Goal: Check status: Verify the current state of an ongoing process or item

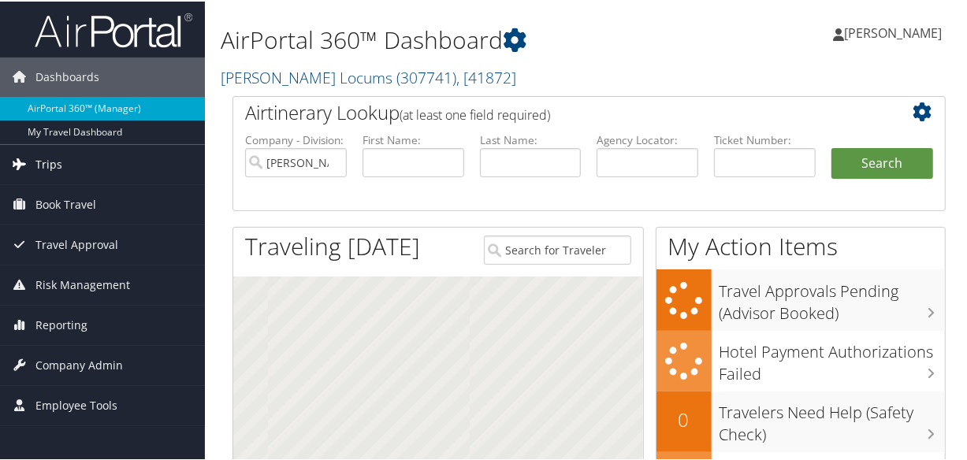
click at [50, 164] on span "Trips" at bounding box center [48, 162] width 27 height 39
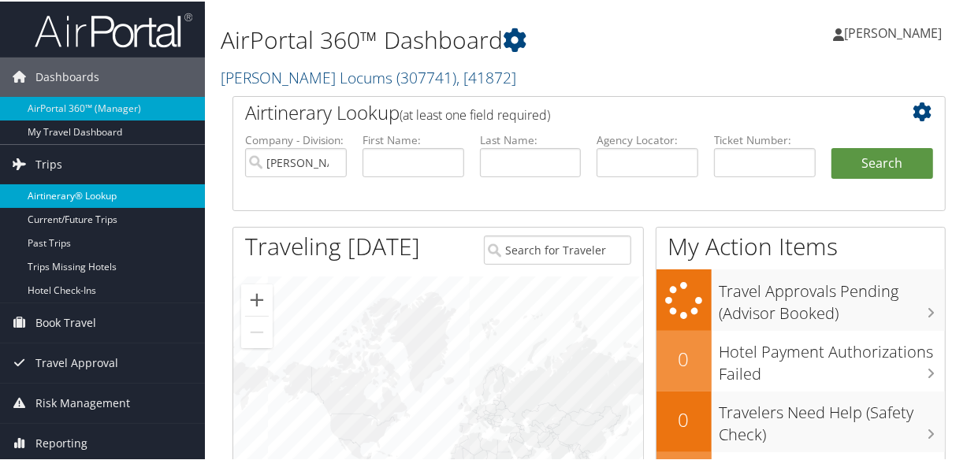
click at [91, 189] on link "Airtinerary® Lookup" at bounding box center [102, 195] width 205 height 24
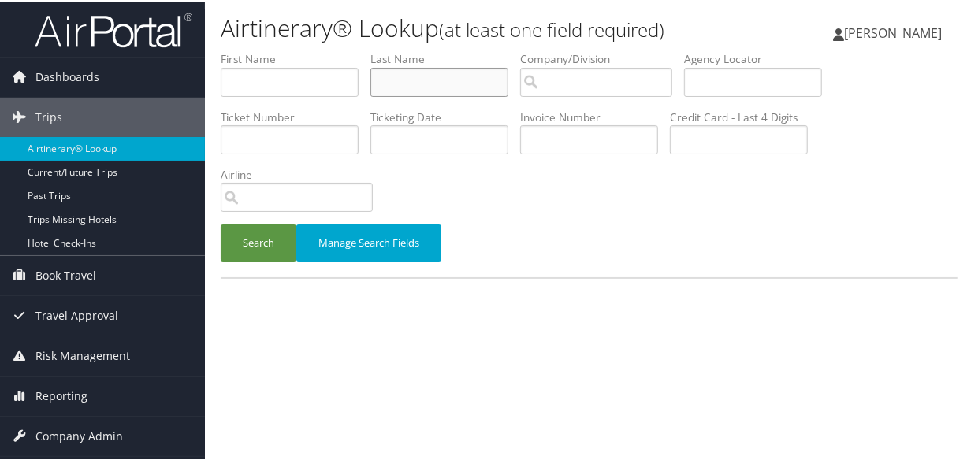
click at [423, 76] on input "text" at bounding box center [439, 80] width 138 height 29
click at [436, 73] on input "text" at bounding box center [439, 80] width 138 height 29
type input "[PERSON_NAME]"
click at [221, 223] on button "Search" at bounding box center [259, 241] width 76 height 37
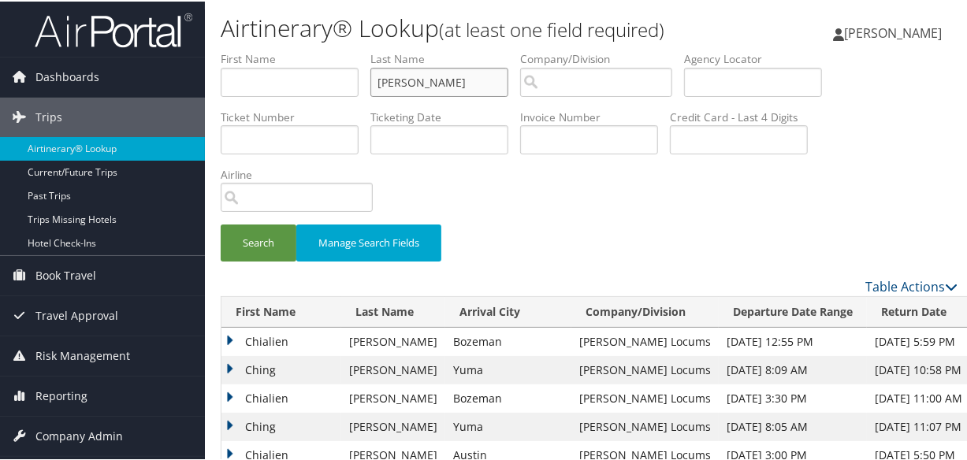
scroll to position [143, 0]
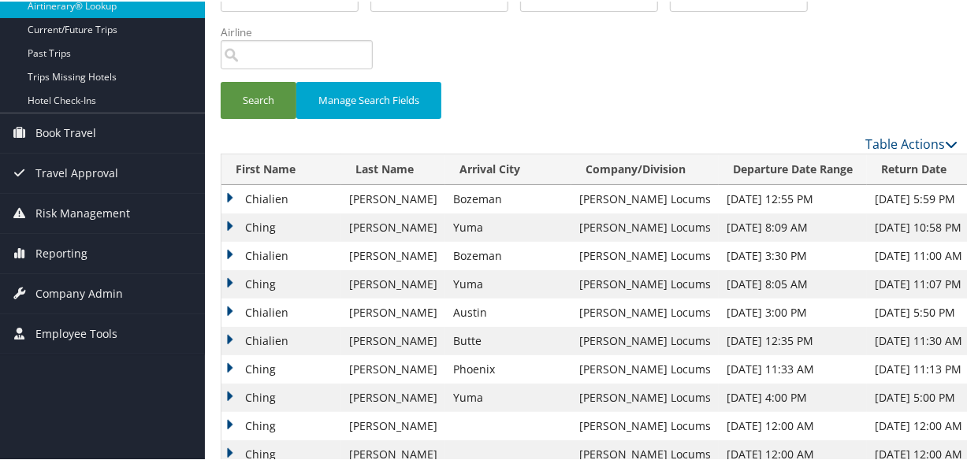
click at [228, 254] on td "Chialien" at bounding box center [281, 254] width 120 height 28
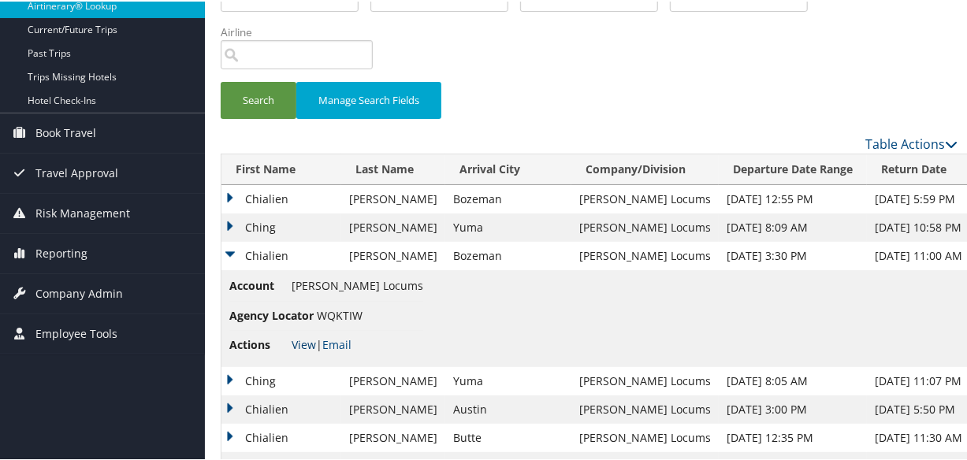
click at [307, 340] on link "View" at bounding box center [304, 343] width 24 height 15
click at [228, 221] on td "Ching" at bounding box center [281, 226] width 120 height 28
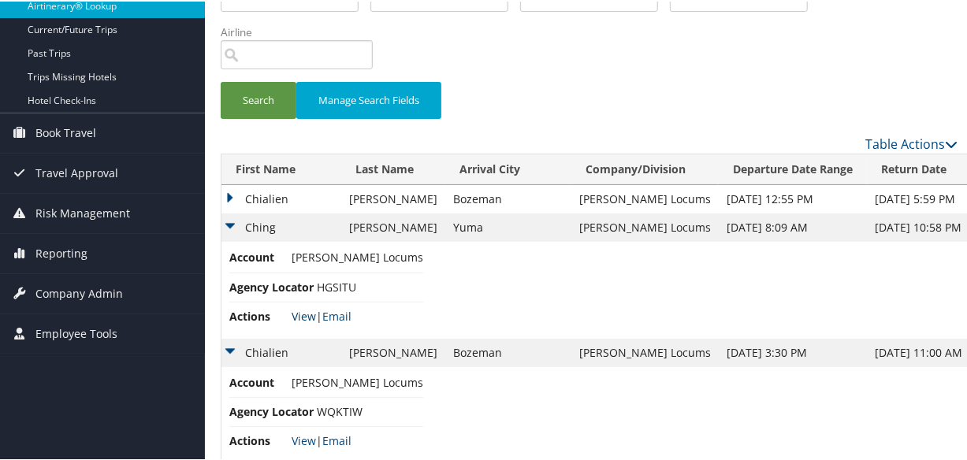
click at [309, 316] on link "View" at bounding box center [304, 314] width 24 height 15
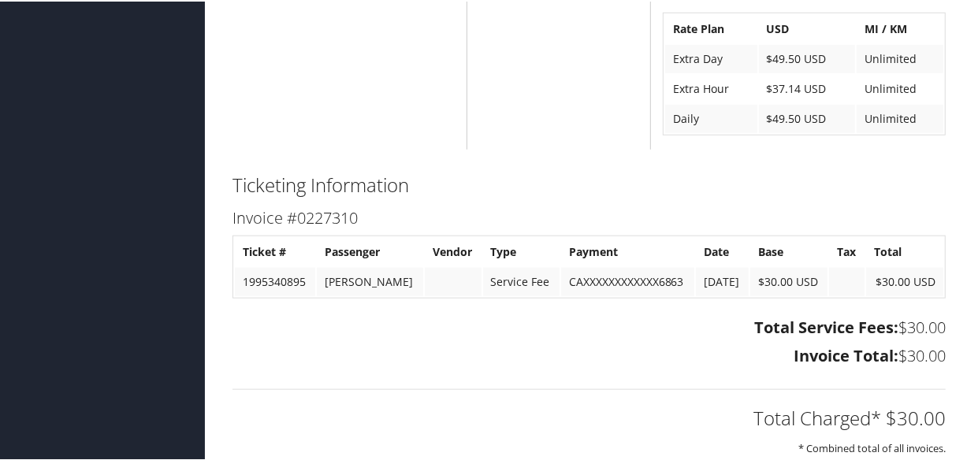
scroll to position [1042, 0]
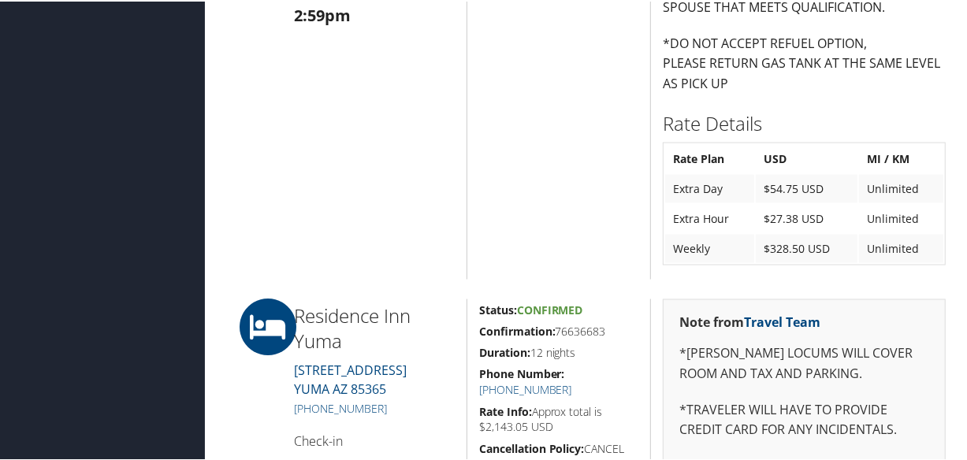
scroll to position [1576, 0]
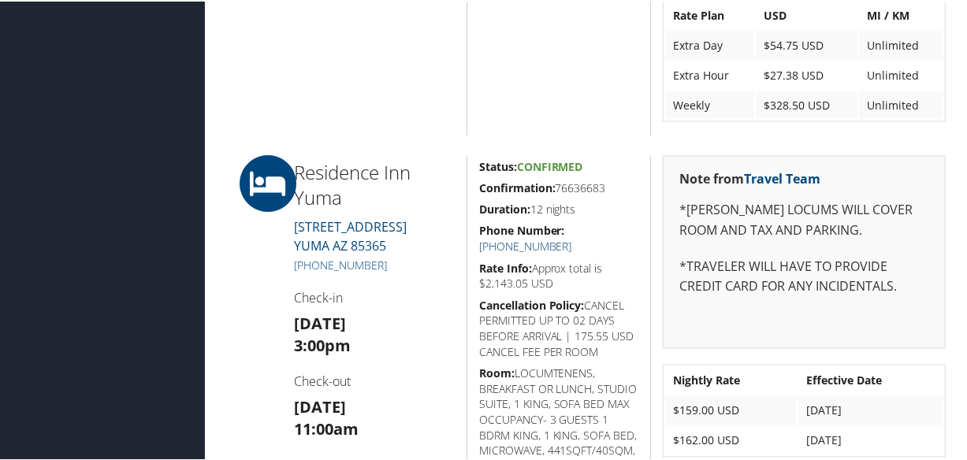
click at [572, 238] on link "+1 (928) 248-1100" at bounding box center [525, 245] width 93 height 15
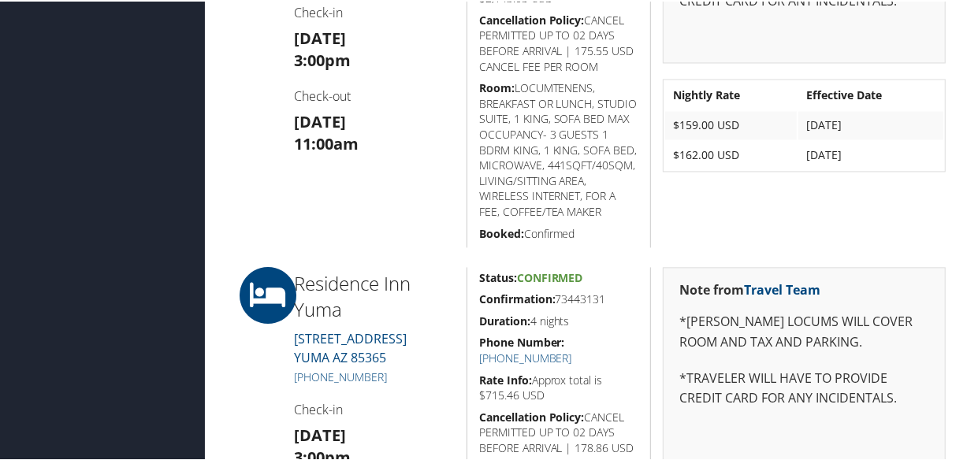
scroll to position [1718, 0]
